Goal: Task Accomplishment & Management: Use online tool/utility

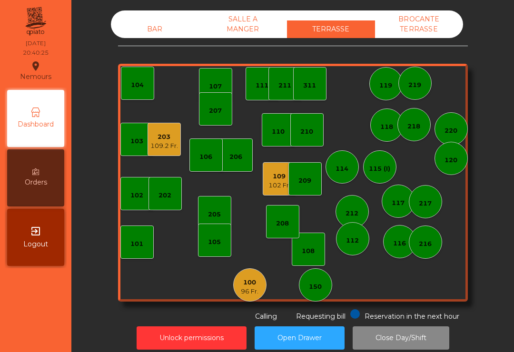
click at [163, 136] on div "203" at bounding box center [165, 137] width 28 height 10
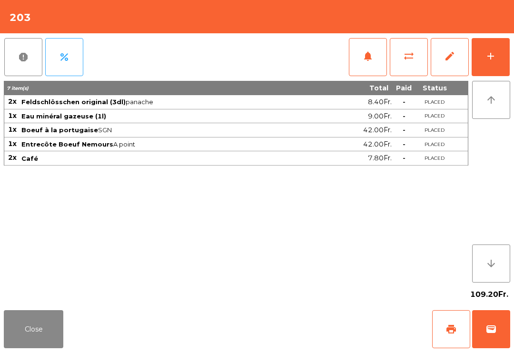
click at [440, 333] on button "print" at bounding box center [451, 330] width 38 height 38
click at [35, 334] on button "Close" at bounding box center [34, 330] width 60 height 38
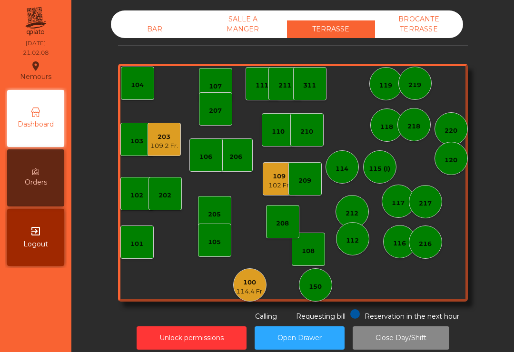
click at [151, 27] on div "BAR" at bounding box center [155, 29] width 88 height 18
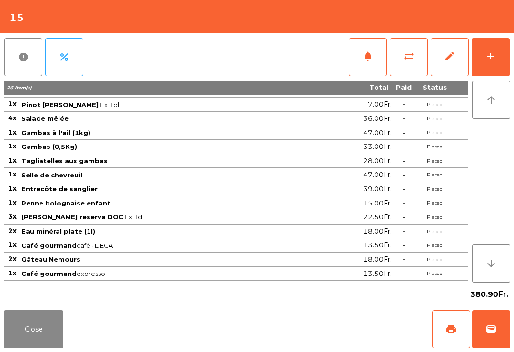
scroll to position [54, 0]
click at [52, 347] on button "Close" at bounding box center [34, 330] width 60 height 38
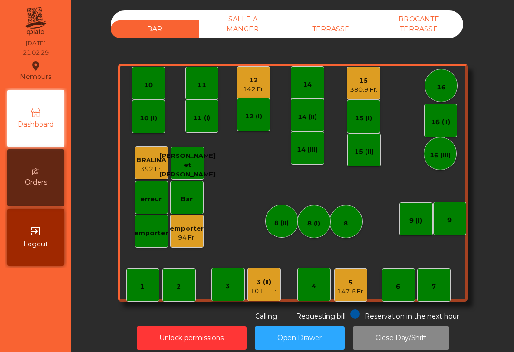
click at [355, 86] on div "380.9 Fr." at bounding box center [364, 90] width 28 height 10
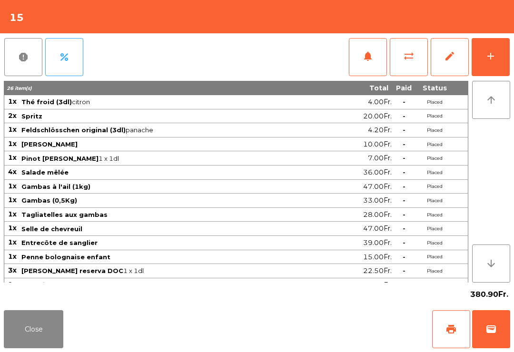
click at [497, 59] on button "add" at bounding box center [491, 57] width 38 height 38
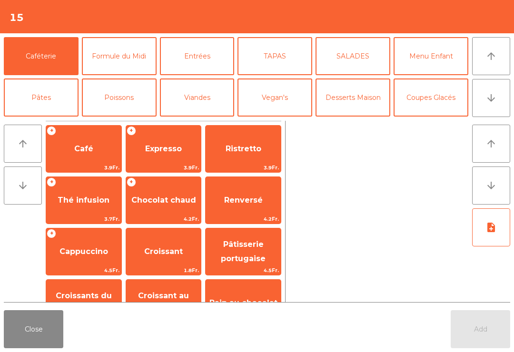
click at [490, 102] on icon "arrow_downward" at bounding box center [491, 97] width 11 height 11
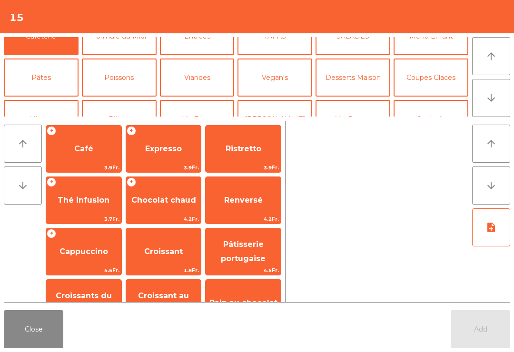
scroll to position [20, 0]
click at [355, 79] on button "Desserts Maison" at bounding box center [353, 77] width 75 height 38
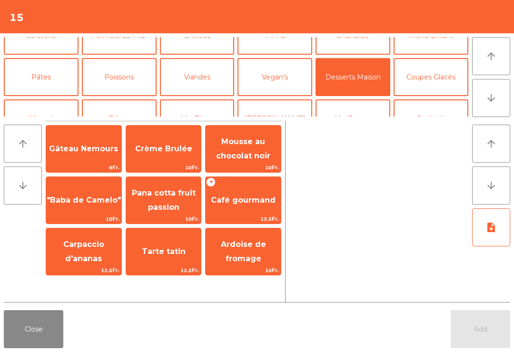
click at [173, 151] on span "Crème Brulée" at bounding box center [163, 148] width 57 height 9
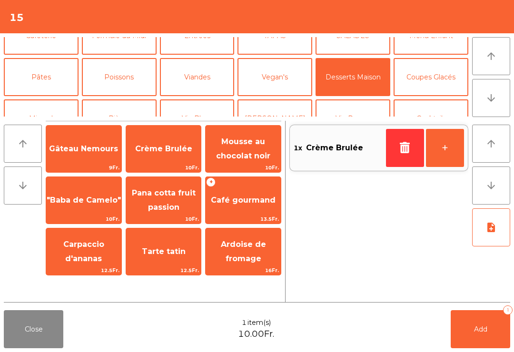
click at [413, 152] on button "button" at bounding box center [405, 148] width 38 height 38
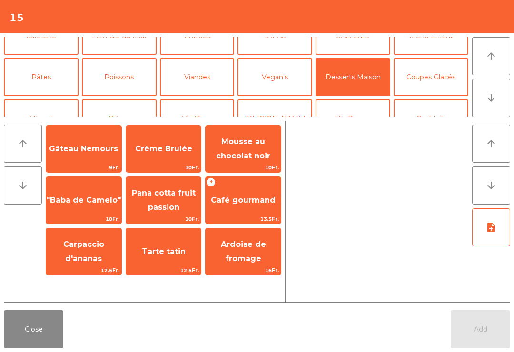
click at [82, 168] on span "9Fr." at bounding box center [83, 167] width 75 height 9
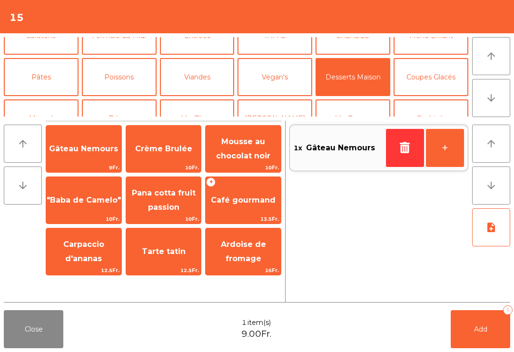
click at [482, 330] on span "Add" at bounding box center [480, 329] width 13 height 9
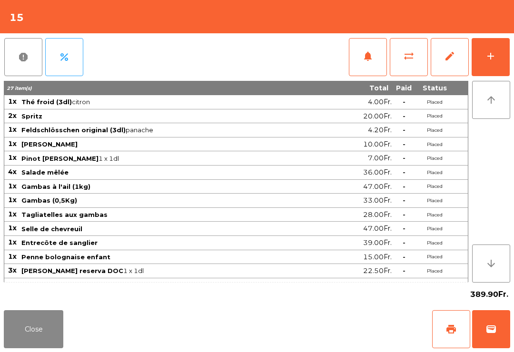
click at [61, 318] on button "Close" at bounding box center [34, 330] width 60 height 38
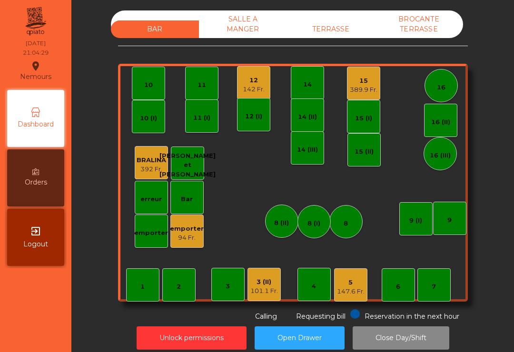
click at [255, 86] on div "142 Fr." at bounding box center [254, 90] width 22 height 10
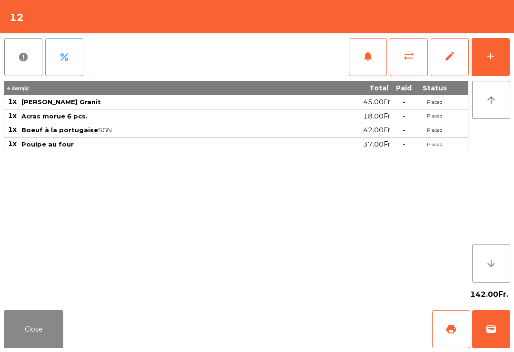
click at [496, 59] on div "add" at bounding box center [490, 55] width 11 height 11
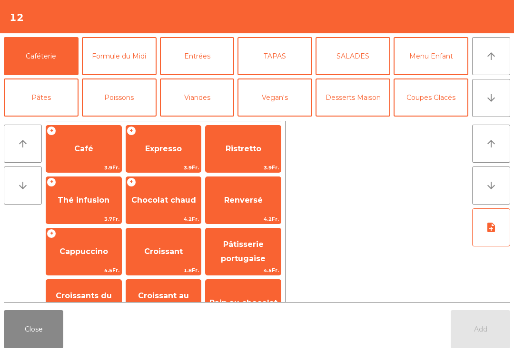
click at [84, 171] on span "3.9Fr." at bounding box center [83, 167] width 75 height 9
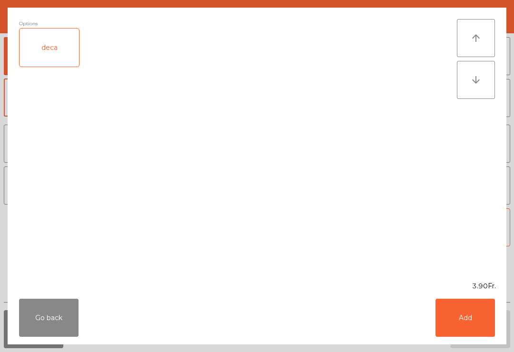
click at [468, 331] on button "Add" at bounding box center [466, 318] width 60 height 38
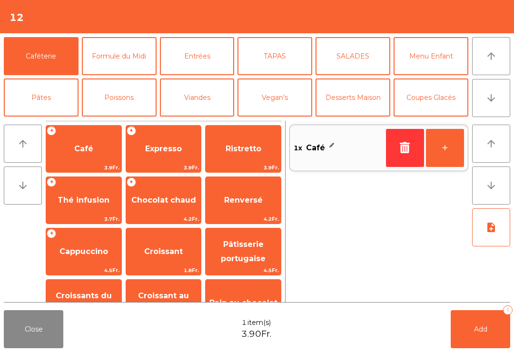
click at [175, 153] on span "Expresso" at bounding box center [163, 148] width 37 height 9
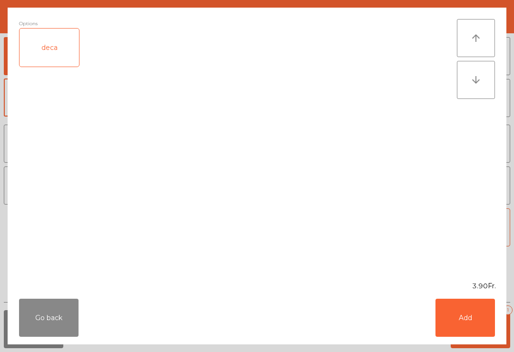
click at [491, 334] on button "Add" at bounding box center [466, 318] width 60 height 38
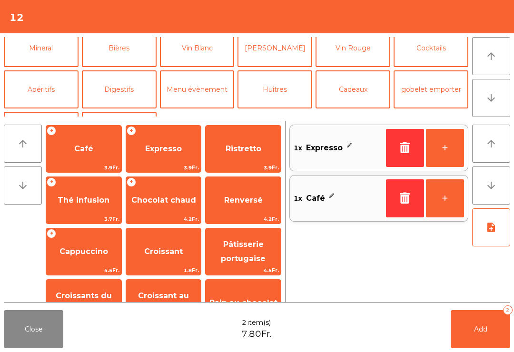
scroll to position [102, 0]
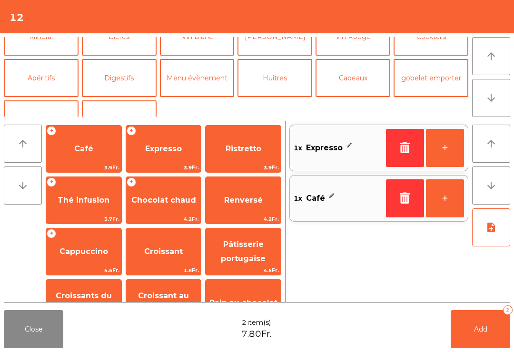
click at [137, 73] on button "Digestifs" at bounding box center [119, 78] width 75 height 38
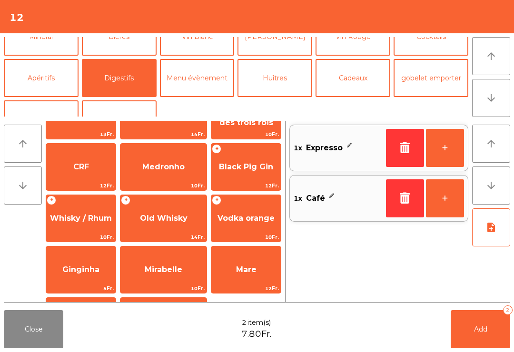
scroll to position [288, 0]
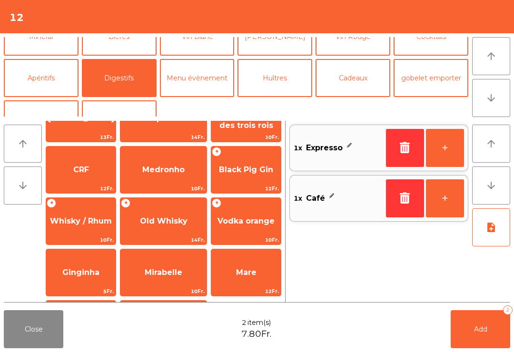
click at [114, 236] on span "10Fr." at bounding box center [81, 240] width 70 height 9
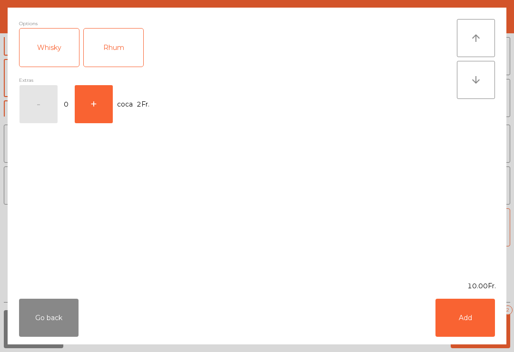
click at [447, 320] on button "Add" at bounding box center [466, 318] width 60 height 38
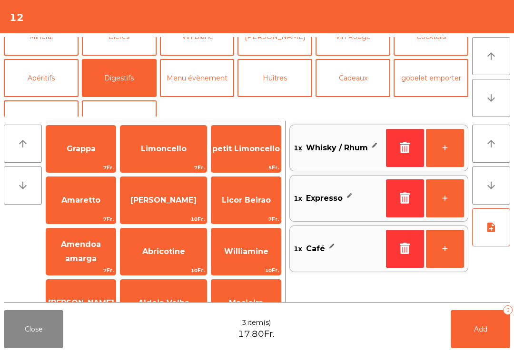
scroll to position [0, 0]
click at [253, 194] on span "Licor Beirao" at bounding box center [246, 201] width 70 height 26
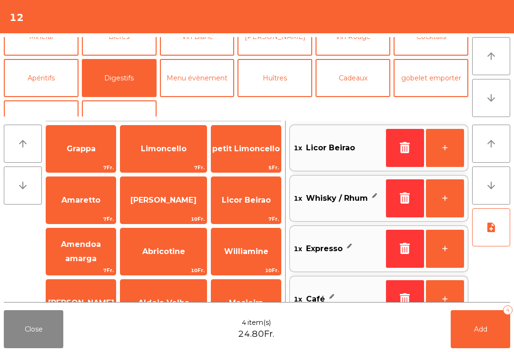
click at [475, 333] on span "Add" at bounding box center [480, 329] width 13 height 9
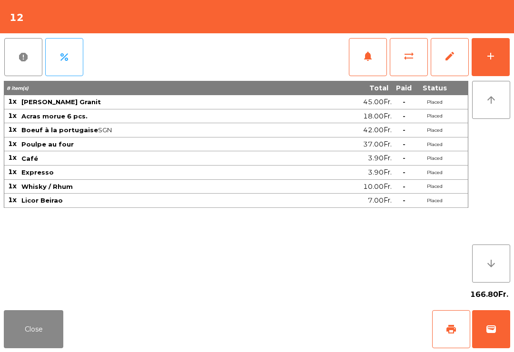
click at [43, 343] on button "Close" at bounding box center [34, 330] width 60 height 38
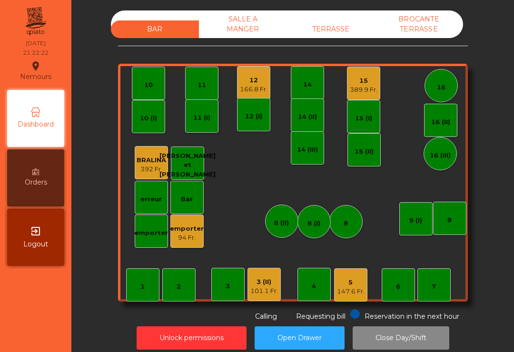
click at [260, 280] on div "3 (II)" at bounding box center [265, 283] width 28 height 10
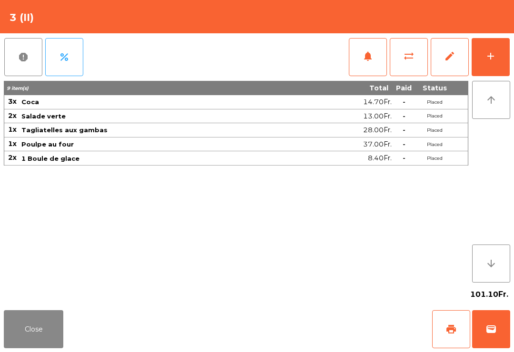
click at [30, 327] on button "Close" at bounding box center [34, 330] width 60 height 38
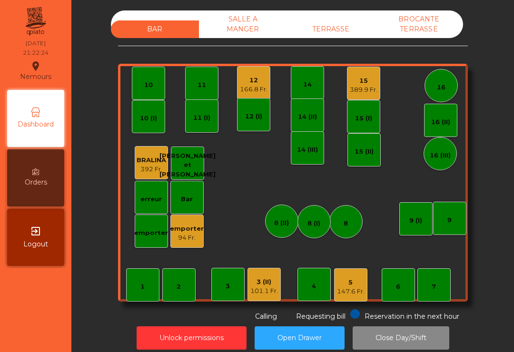
click at [355, 292] on div "147.6 Fr." at bounding box center [351, 292] width 28 height 10
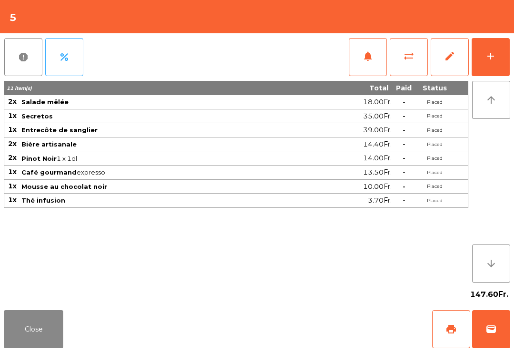
click at [448, 331] on span "print" at bounding box center [451, 329] width 11 height 11
click at [508, 336] on button "wallet" at bounding box center [492, 330] width 38 height 38
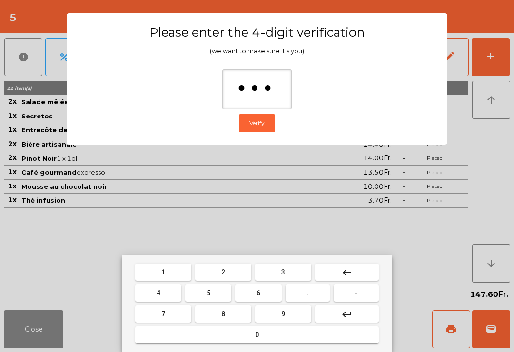
type input "****"
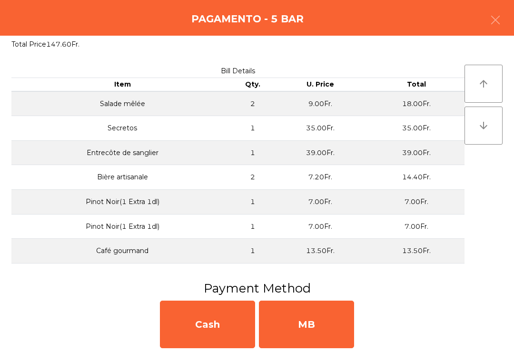
click at [319, 303] on div "MB" at bounding box center [306, 325] width 95 height 48
click at [328, 322] on div "No" at bounding box center [306, 325] width 95 height 48
click at [327, 322] on div "No" at bounding box center [306, 325] width 95 height 48
click at [321, 328] on div "No" at bounding box center [306, 325] width 95 height 48
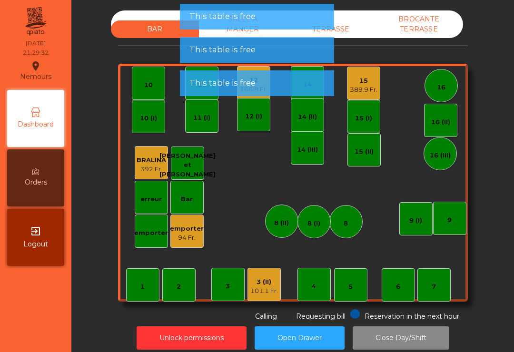
click at [364, 35] on div "TERRASSE" at bounding box center [331, 29] width 88 height 18
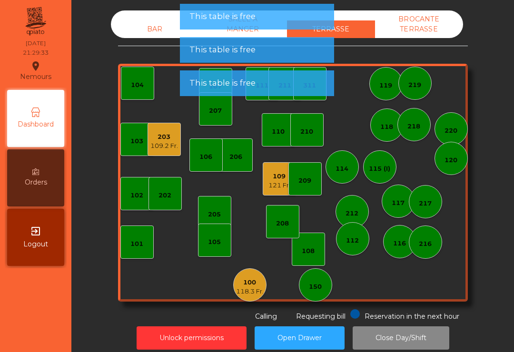
click at [246, 298] on div "100 118.3 Fr." at bounding box center [249, 285] width 33 height 33
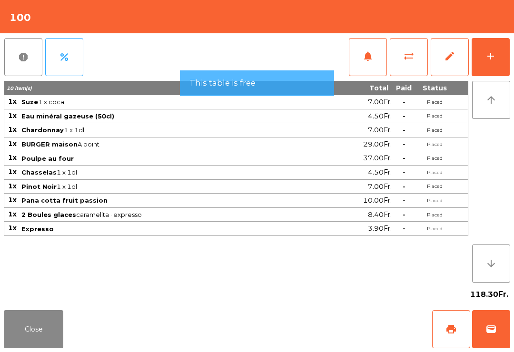
click at [485, 331] on button "wallet" at bounding box center [492, 330] width 38 height 38
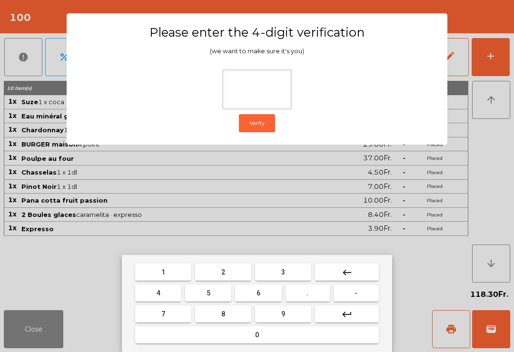
type input "*"
type input "****"
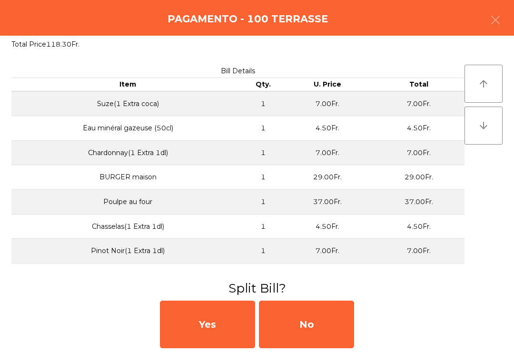
click at [315, 335] on div "No" at bounding box center [306, 325] width 95 height 48
click at [331, 331] on div "No" at bounding box center [306, 325] width 95 height 48
click at [336, 328] on div "No" at bounding box center [306, 325] width 95 height 48
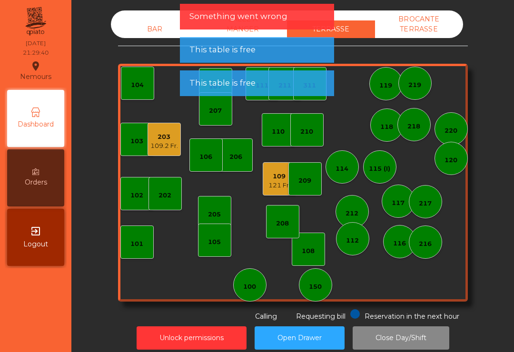
click at [158, 131] on div "203 109.2 Fr." at bounding box center [165, 140] width 28 height 22
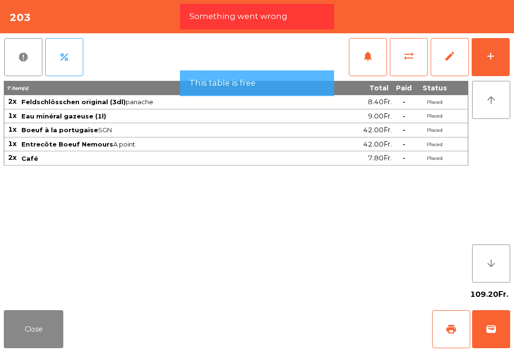
click at [502, 328] on button "wallet" at bounding box center [492, 330] width 38 height 38
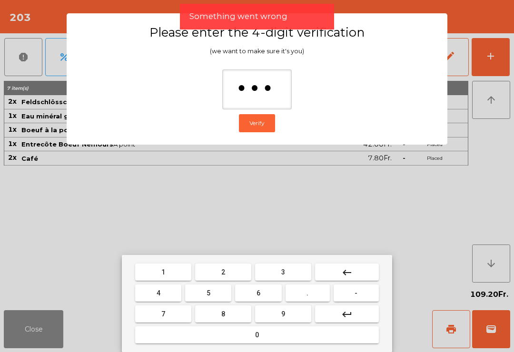
type input "****"
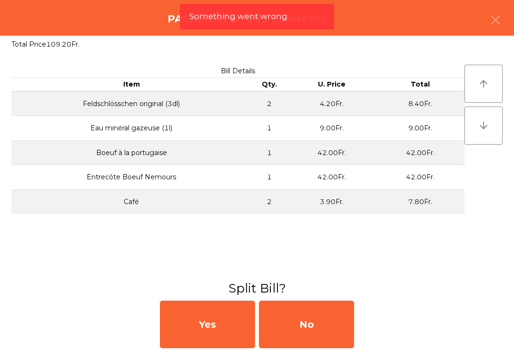
click at [332, 307] on div "No" at bounding box center [306, 325] width 95 height 48
click at [332, 306] on div "MB" at bounding box center [306, 325] width 95 height 48
click at [325, 324] on div "No" at bounding box center [306, 325] width 95 height 48
click at [334, 329] on div "No" at bounding box center [306, 325] width 95 height 48
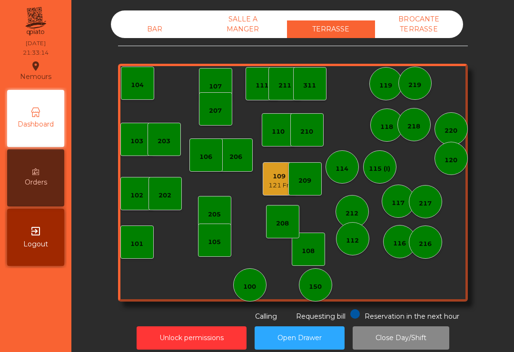
click at [165, 45] on div "BAR SALLE A MANGER TERRASSE BROCANTE TERRASSE 103 102 101 202 206 104 205 108 1…" at bounding box center [293, 166] width 350 height 312
click at [157, 24] on div "BAR" at bounding box center [155, 29] width 88 height 18
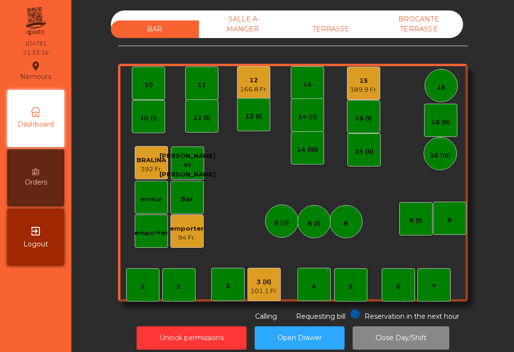
click at [256, 93] on div "166.8 Fr." at bounding box center [254, 90] width 28 height 10
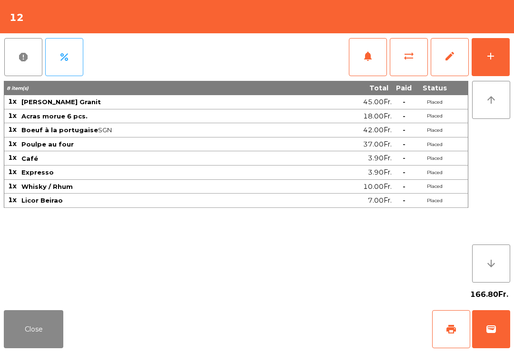
click at [450, 328] on span "print" at bounding box center [451, 329] width 11 height 11
